Goal: Task Accomplishment & Management: Use online tool/utility

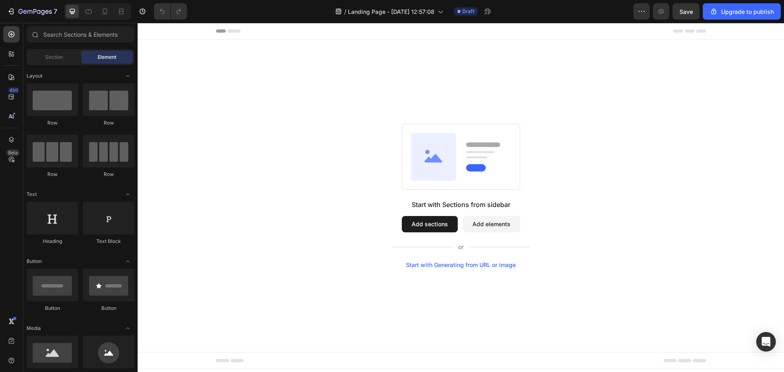
click at [436, 266] on div "Start with Generating from URL or image" at bounding box center [461, 265] width 110 height 7
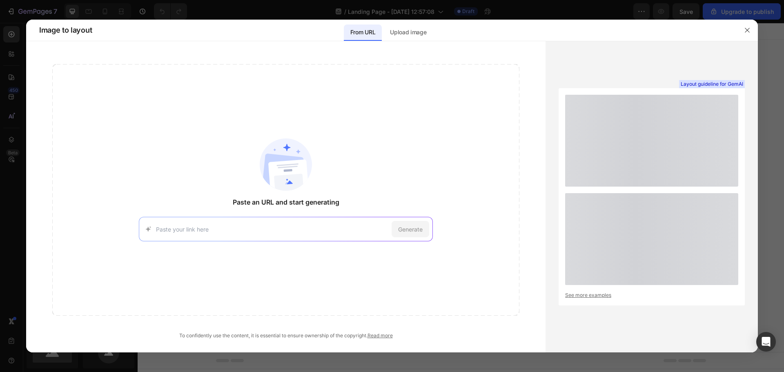
click at [279, 226] on input at bounding box center [272, 229] width 232 height 9
type input "[URL][DOMAIN_NAME]"
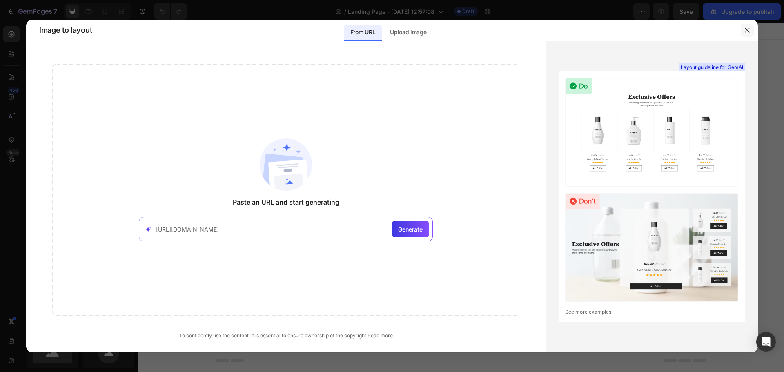
click at [752, 29] on button "button" at bounding box center [747, 30] width 13 height 13
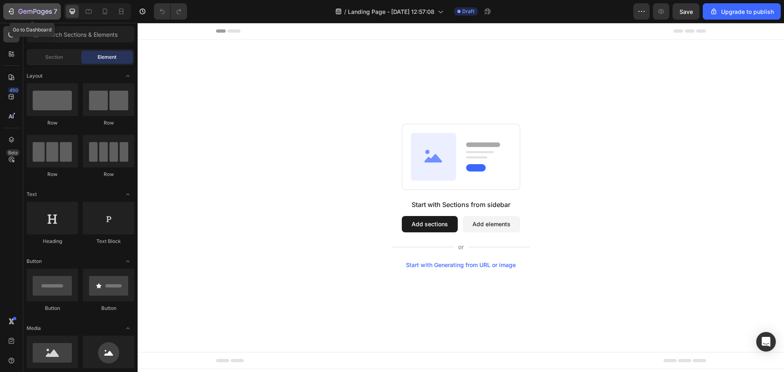
click at [15, 9] on icon "button" at bounding box center [11, 11] width 8 height 8
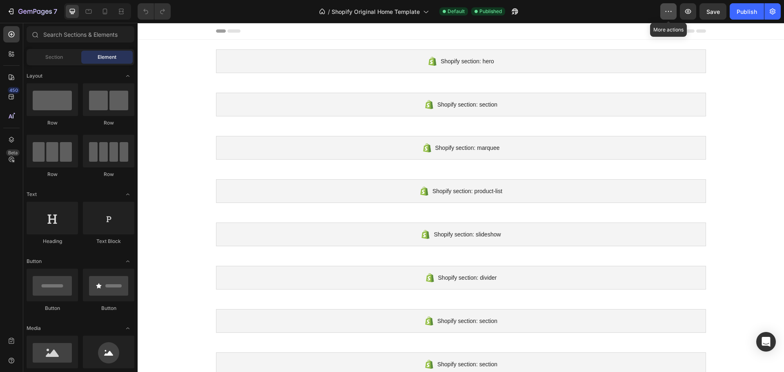
click at [676, 8] on button "button" at bounding box center [669, 11] width 16 height 16
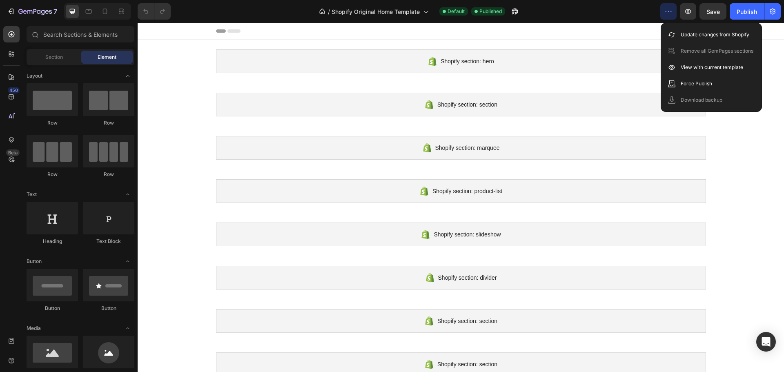
click at [676, 8] on button "button" at bounding box center [669, 11] width 16 height 16
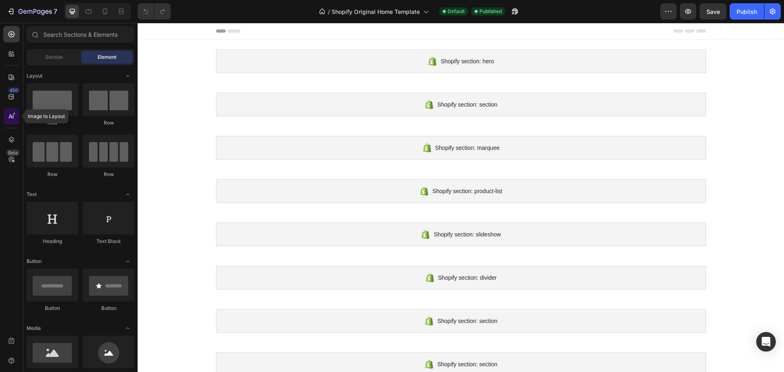
click at [13, 115] on icon at bounding box center [13, 116] width 1 height 4
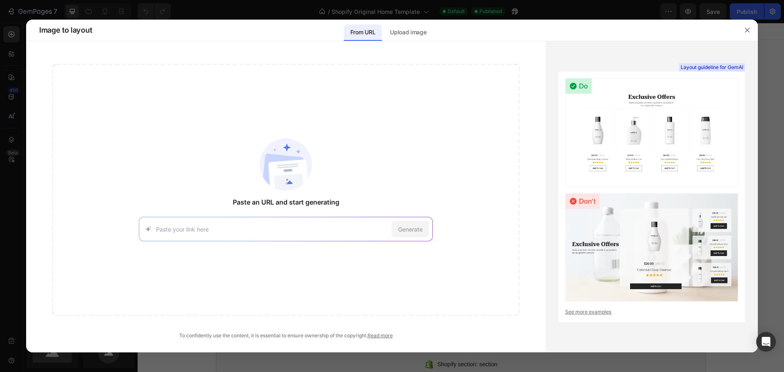
click at [200, 235] on div "Generate" at bounding box center [286, 229] width 294 height 25
click at [200, 231] on input at bounding box center [272, 229] width 232 height 9
paste input "[URL][DOMAIN_NAME]"
type input "[URL][DOMAIN_NAME]"
click at [395, 228] on div "Generate" at bounding box center [411, 229] width 38 height 16
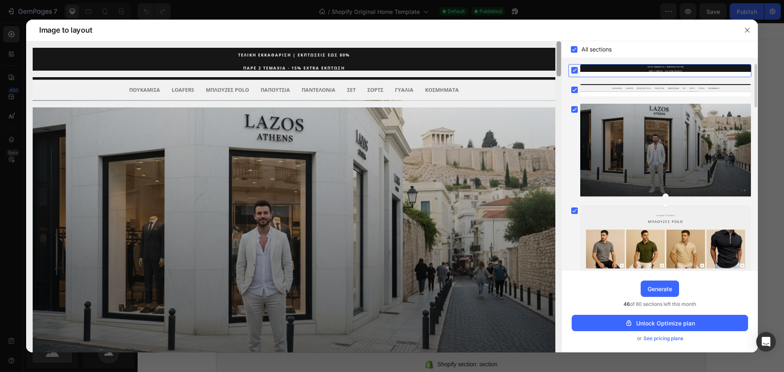
drag, startPoint x: 559, startPoint y: 102, endPoint x: 520, endPoint y: -19, distance: 126.6
click at [520, 0] on html "7 / Shopify Original Home Template Default Published Preview Save Publish 450 B…" at bounding box center [392, 0] width 784 height 0
drag, startPoint x: 654, startPoint y: 288, endPoint x: 353, endPoint y: 107, distance: 350.8
click at [654, 288] on div "Generate" at bounding box center [660, 289] width 25 height 9
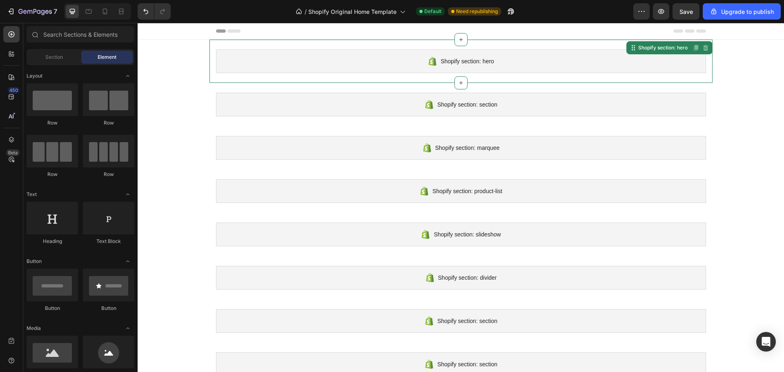
click at [523, 71] on div "Shopify section: hero" at bounding box center [461, 61] width 490 height 24
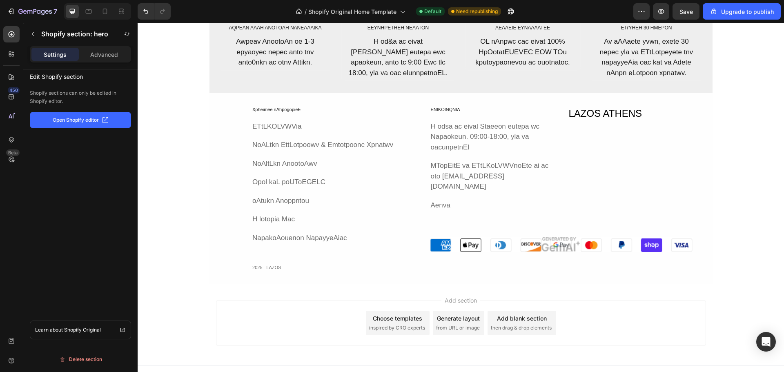
scroll to position [2439, 0]
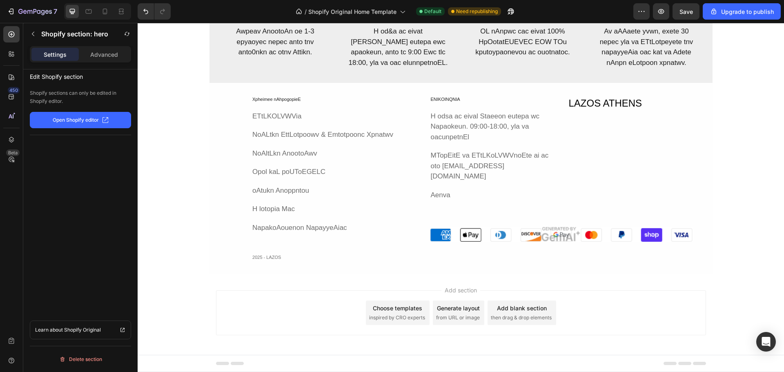
click at [93, 118] on p "Open Shopify editor" at bounding box center [76, 119] width 46 height 7
click at [36, 36] on button "button" at bounding box center [33, 33] width 13 height 13
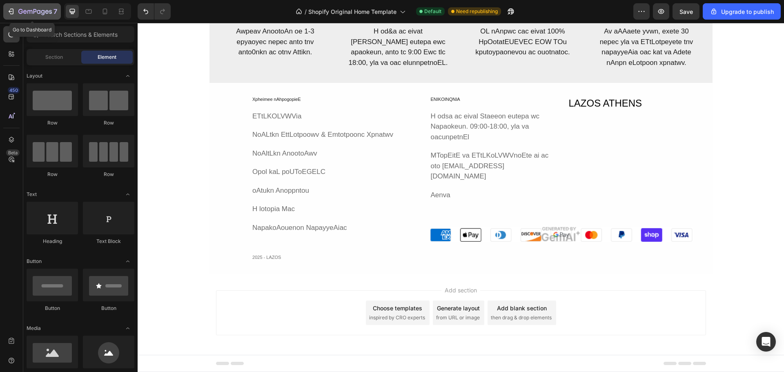
click at [12, 13] on icon "button" at bounding box center [11, 11] width 8 height 8
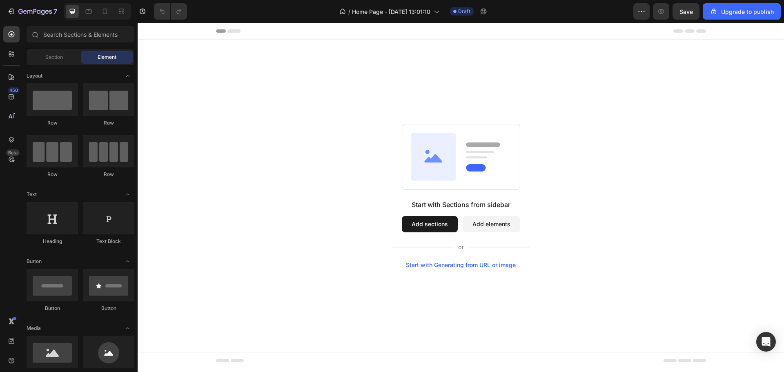
click at [466, 265] on div "Start with Generating from URL or image" at bounding box center [461, 265] width 110 height 7
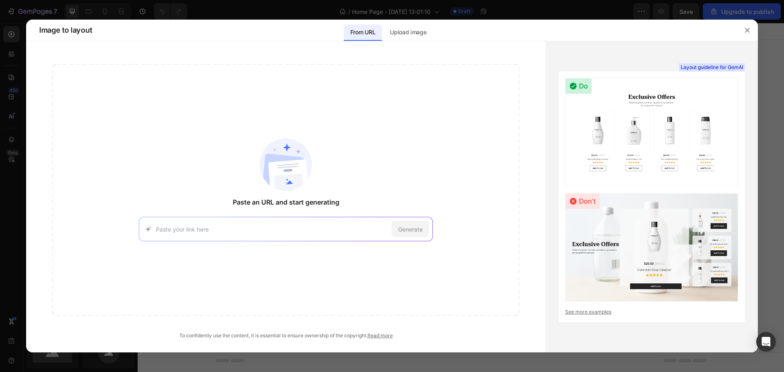
click at [328, 228] on input at bounding box center [272, 229] width 232 height 9
type input "[URL][DOMAIN_NAME]"
click at [407, 225] on span "Generate" at bounding box center [410, 229] width 25 height 9
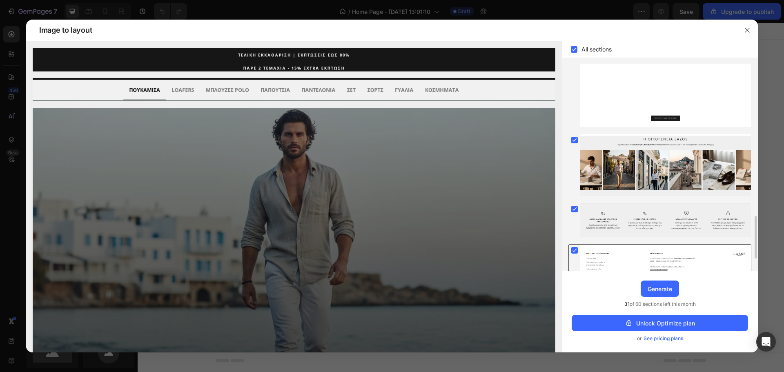
scroll to position [793, 0]
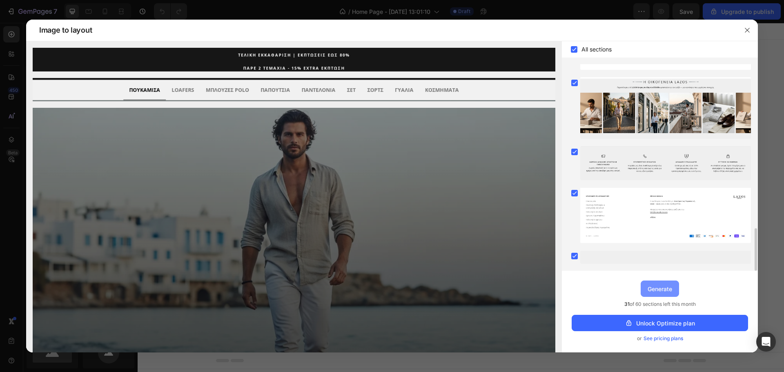
click at [664, 287] on div "Generate" at bounding box center [660, 289] width 25 height 9
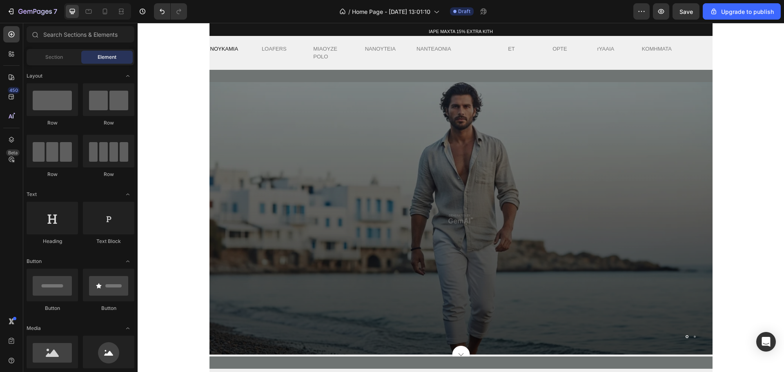
scroll to position [0, 0]
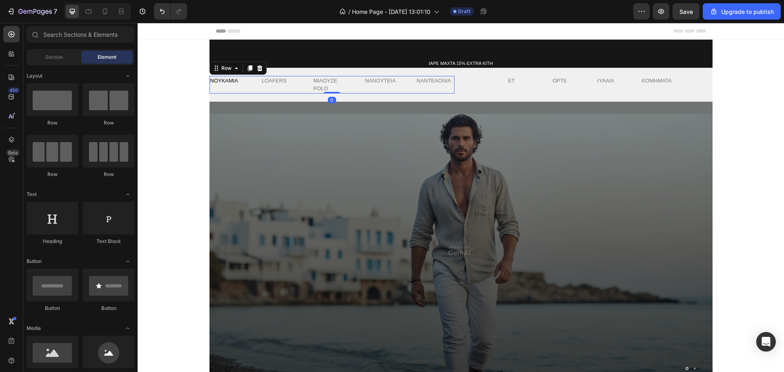
click at [239, 87] on div "NOYKAMIA Text Block" at bounding box center [229, 85] width 38 height 18
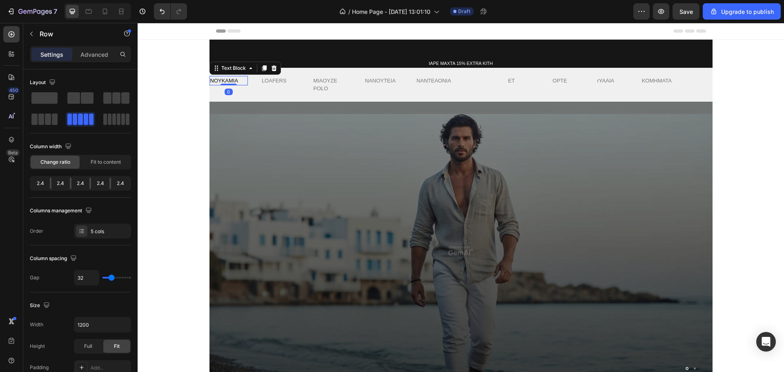
click at [229, 79] on div "NOYKAMIA" at bounding box center [229, 81] width 38 height 10
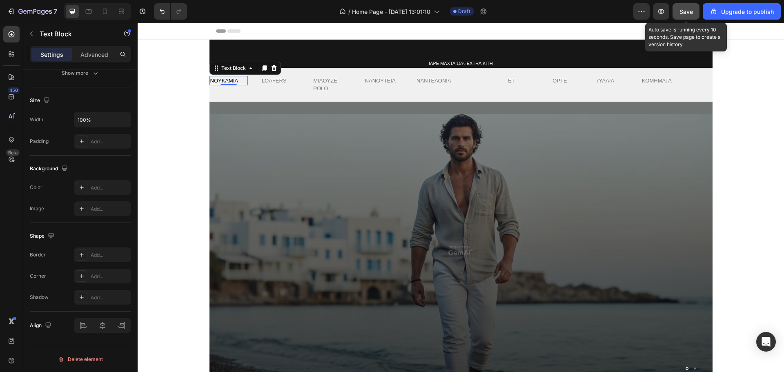
click at [677, 10] on button "Save" at bounding box center [686, 11] width 27 height 16
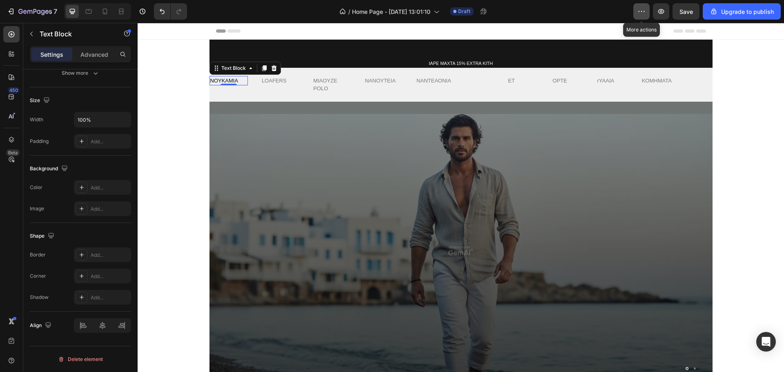
click at [637, 13] on button "button" at bounding box center [642, 11] width 16 height 16
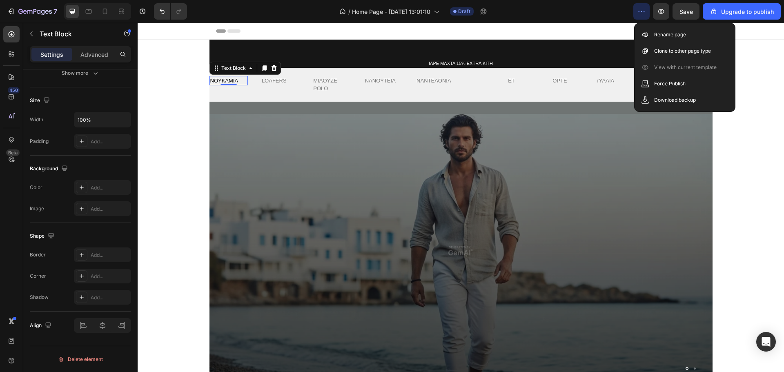
click at [637, 13] on button "button" at bounding box center [642, 11] width 16 height 16
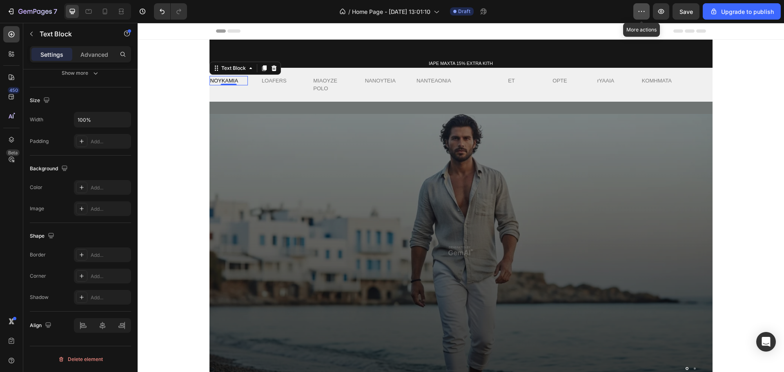
click at [641, 8] on icon "button" at bounding box center [642, 11] width 8 height 8
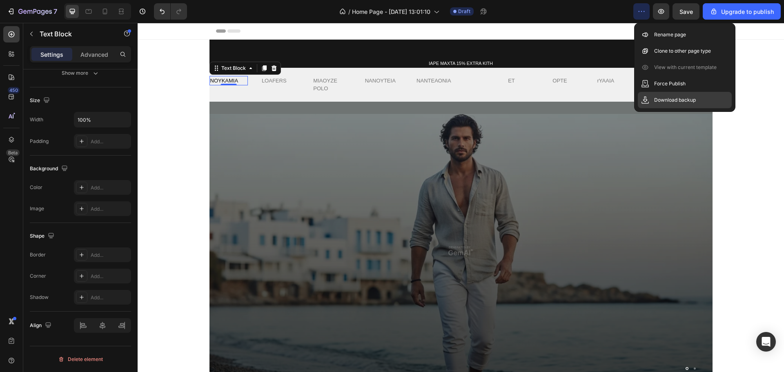
click at [672, 105] on div "Download backup" at bounding box center [685, 100] width 94 height 16
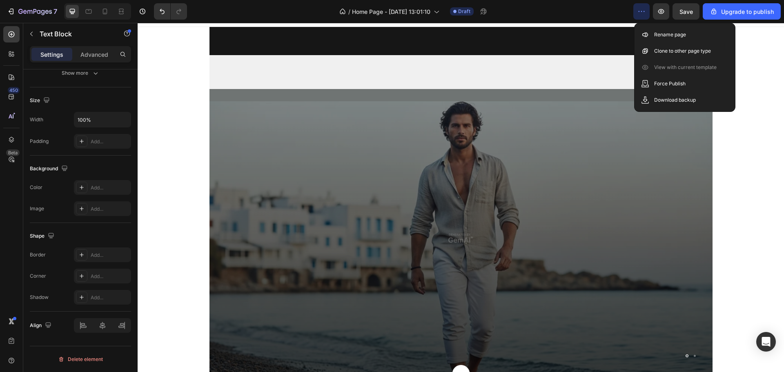
scroll to position [409, 0]
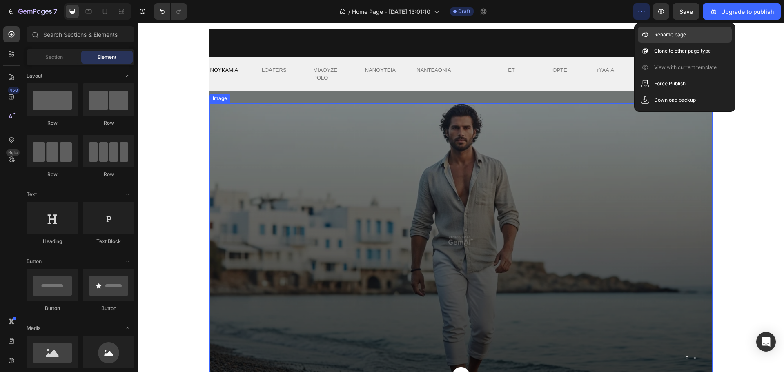
scroll to position [0, 0]
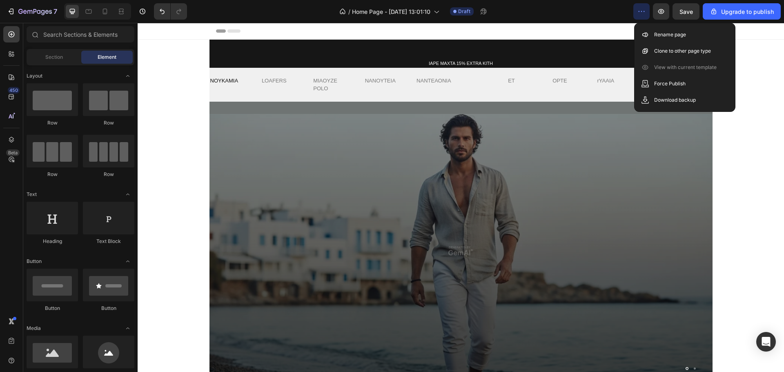
click at [641, 11] on icon "button" at bounding box center [642, 11] width 8 height 8
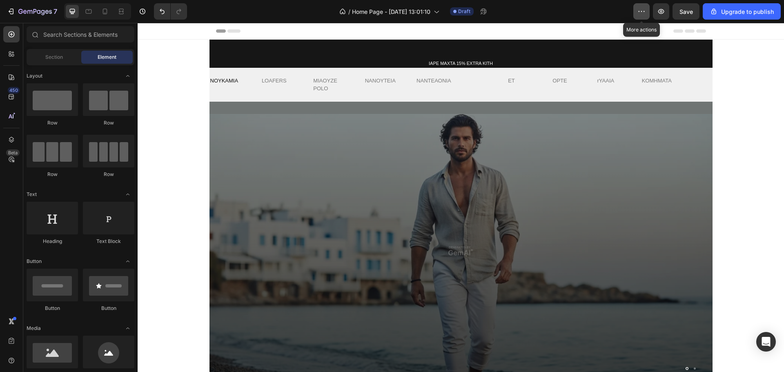
click at [641, 11] on icon "button" at bounding box center [642, 11] width 8 height 8
click at [10, 76] on icon at bounding box center [11, 77] width 8 height 8
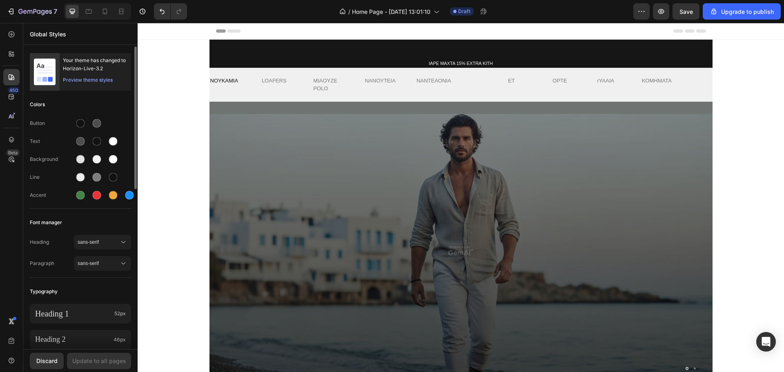
scroll to position [245, 0]
